Goal: Task Accomplishment & Management: Manage account settings

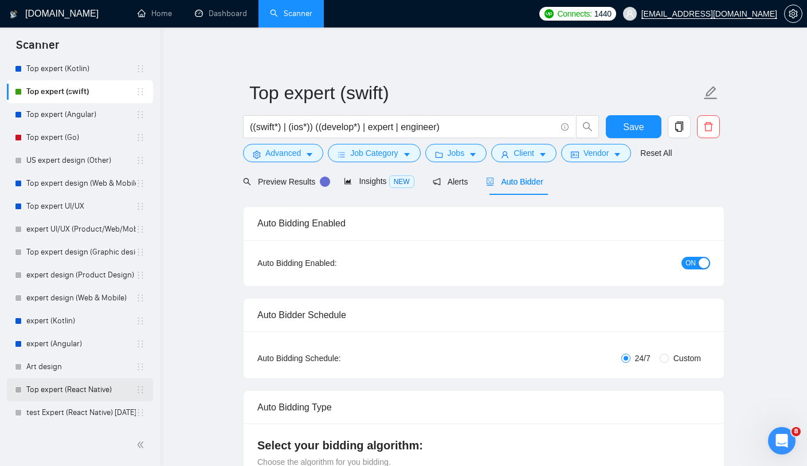
scroll to position [150, 0]
click at [58, 392] on link "Top expert (React Native)" at bounding box center [80, 389] width 109 height 23
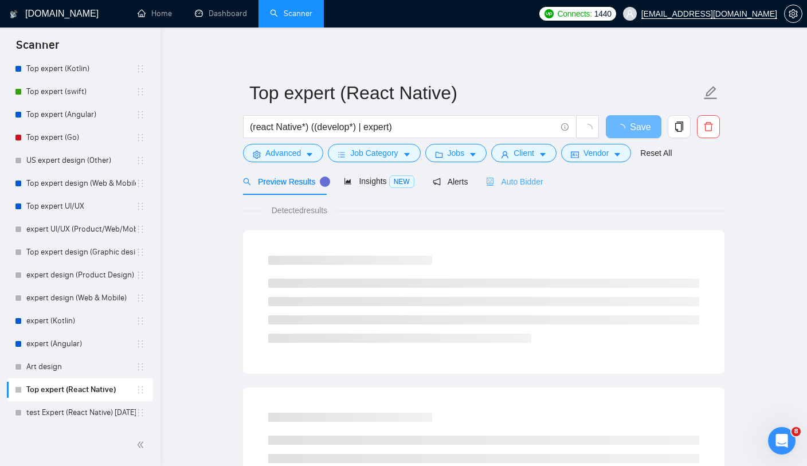
click at [532, 189] on div "Auto Bidder" at bounding box center [514, 181] width 57 height 27
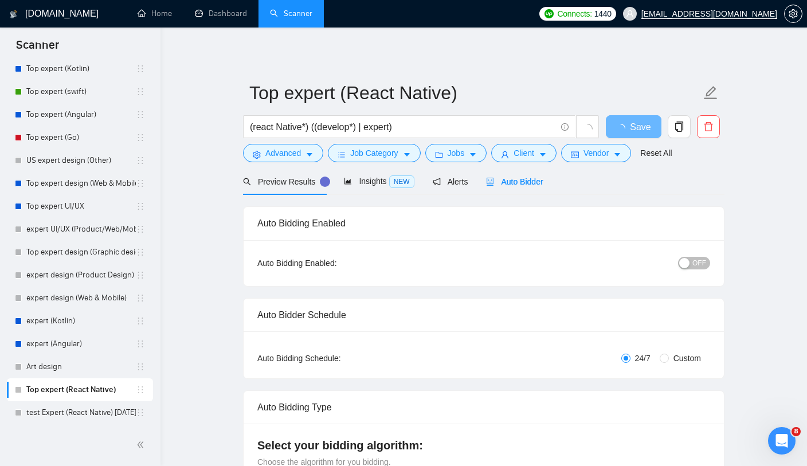
radio input "false"
radio input "true"
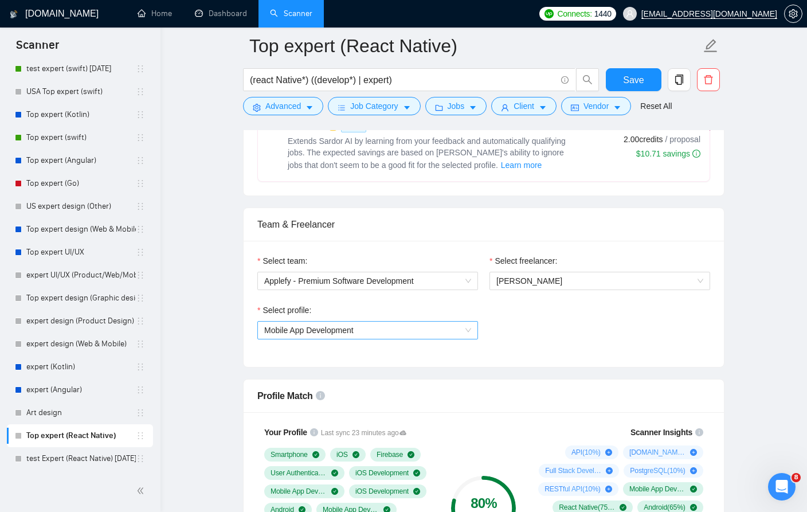
scroll to position [660, 0]
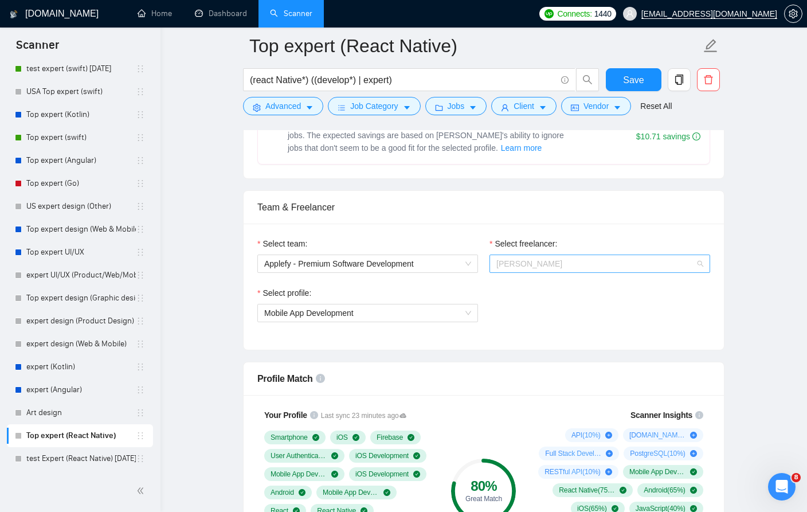
click at [561, 265] on span "[PERSON_NAME]" at bounding box center [599, 263] width 207 height 17
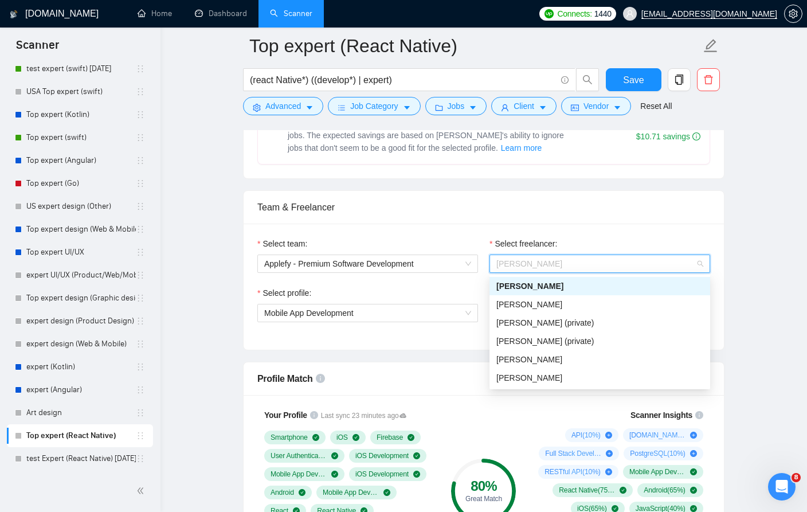
scroll to position [659, 0]
click at [528, 374] on span "Serhii Amelin" at bounding box center [529, 378] width 66 height 9
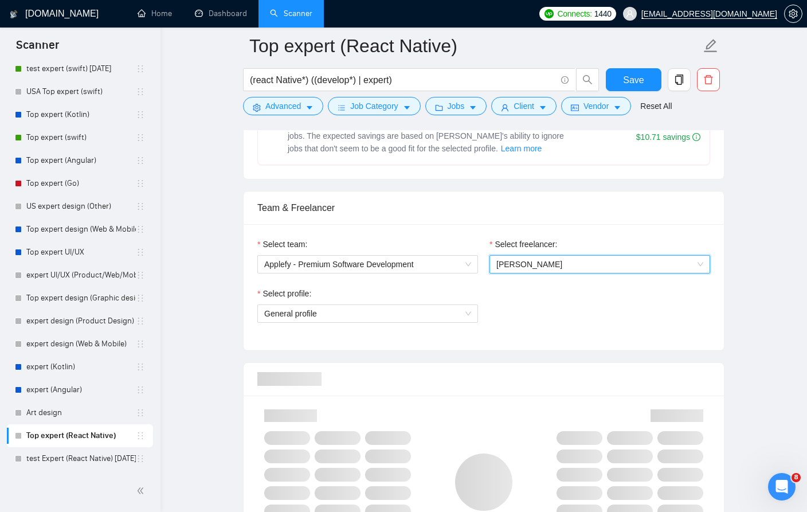
click at [541, 227] on div "Select team: Applefy - Premium Software Development Select freelancer: 12295594…" at bounding box center [484, 287] width 480 height 126
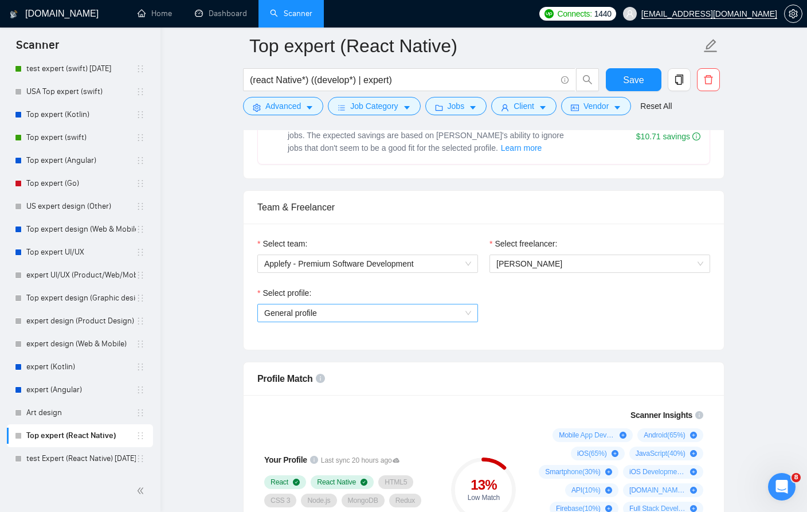
click at [373, 319] on span "General profile" at bounding box center [367, 312] width 207 height 17
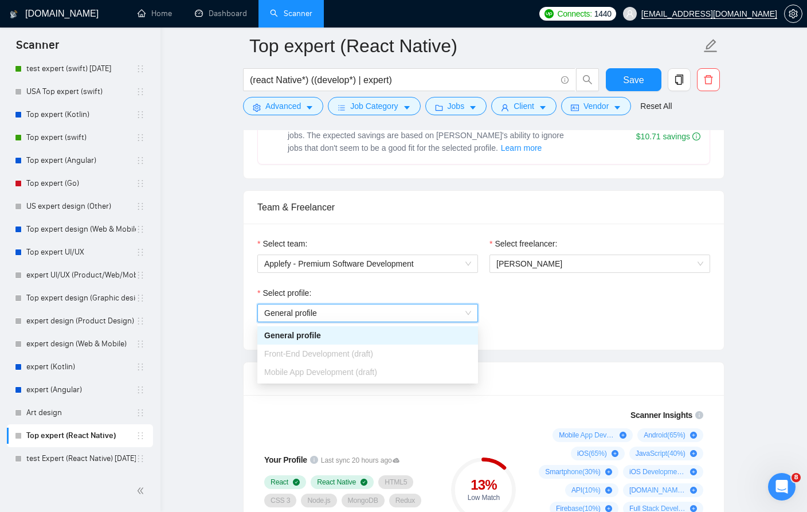
click at [600, 301] on div "Select profile: General profile General profile" at bounding box center [484, 311] width 464 height 49
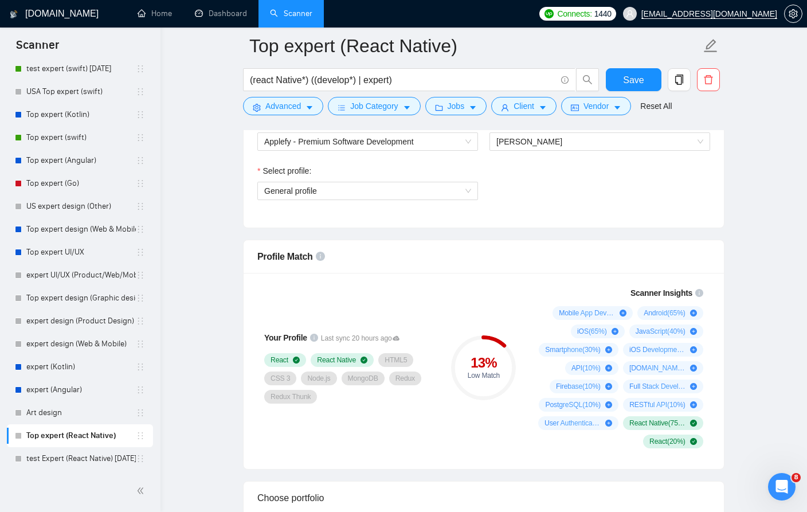
scroll to position [822, 0]
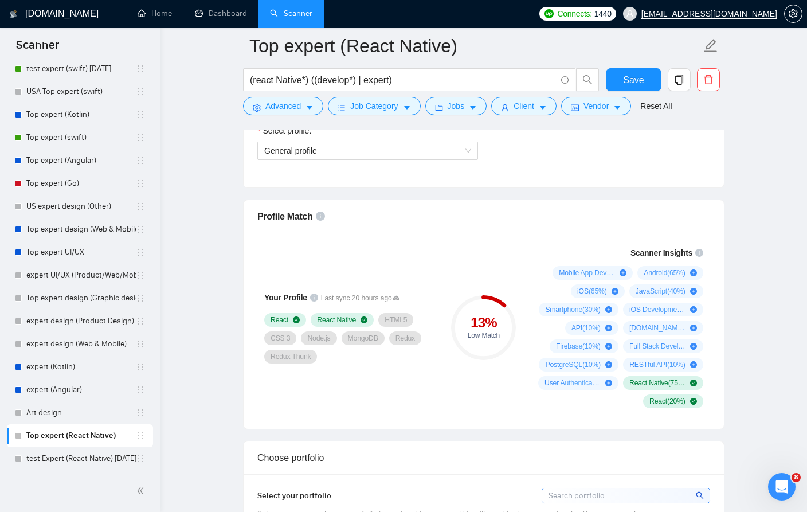
click at [443, 391] on div "Your Profile Last sync 20 hours ago React React Native HTML5 CSS 3 Node.js Mong…" at bounding box center [349, 327] width 193 height 175
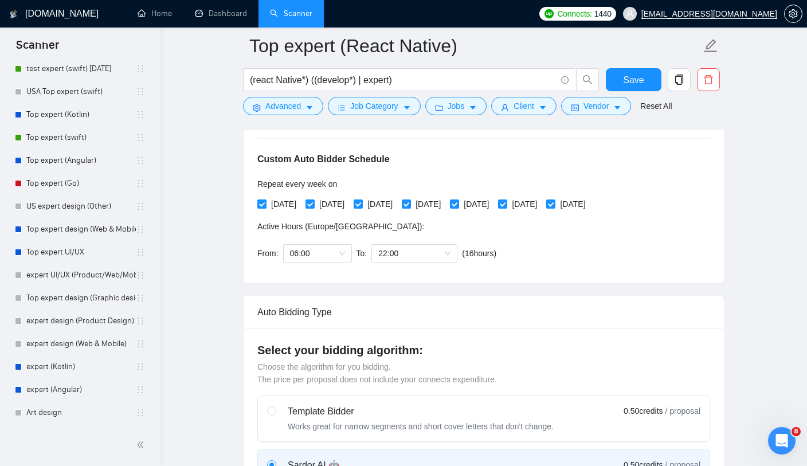
scroll to position [213, 0]
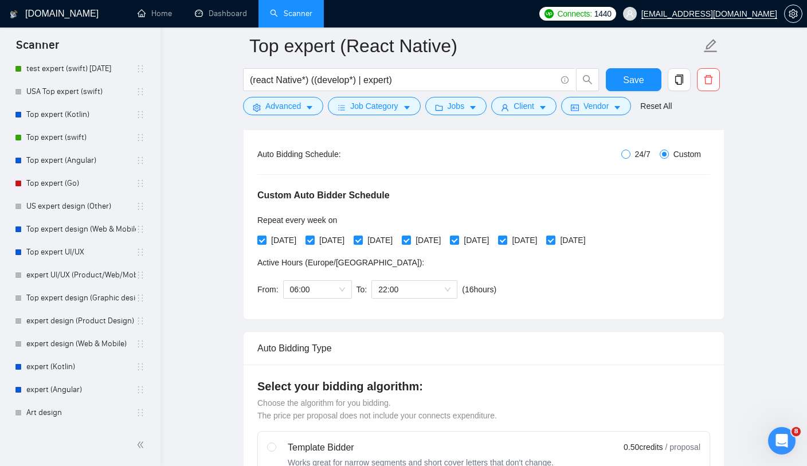
click at [622, 151] on input "24/7" at bounding box center [625, 154] width 9 height 9
radio input "true"
radio input "false"
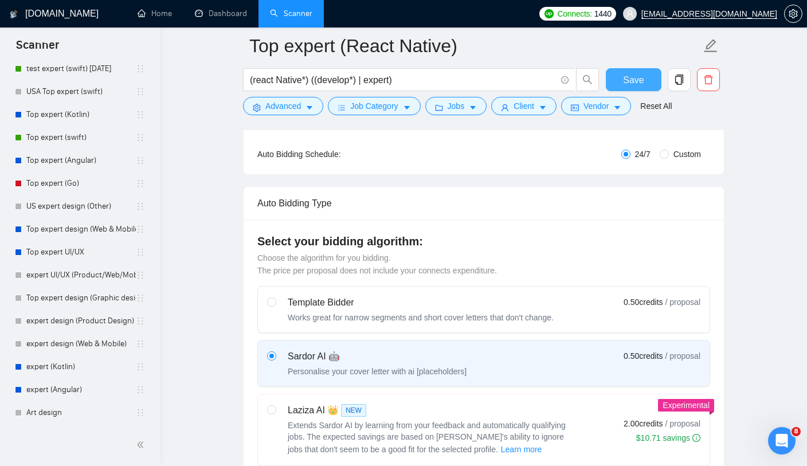
click at [634, 83] on span "Save" at bounding box center [633, 80] width 21 height 14
